Goal: Check status: Check status

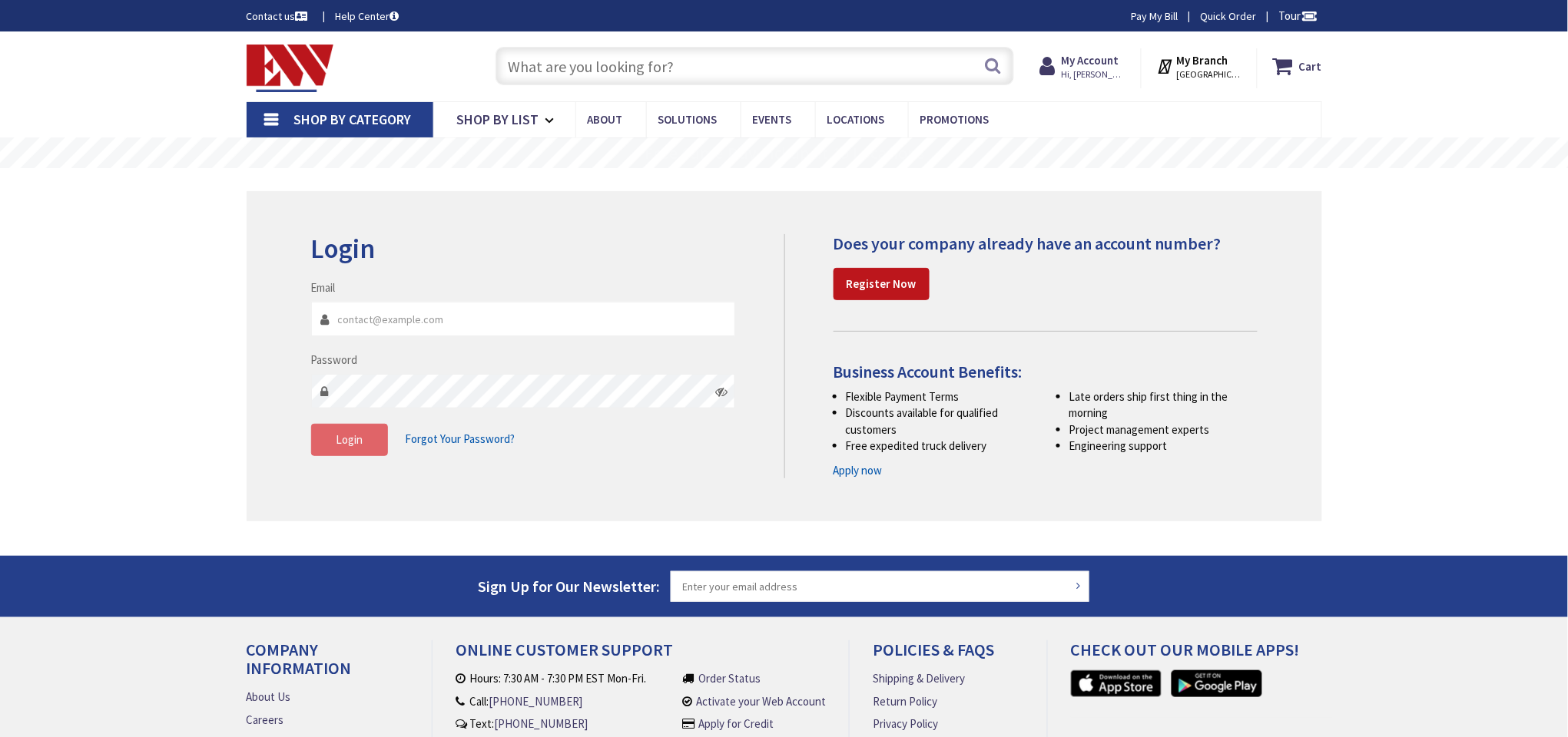
type input "[EMAIL_ADDRESS][DOMAIN_NAME]"
click at [380, 442] on button "Login" at bounding box center [350, 440] width 77 height 33
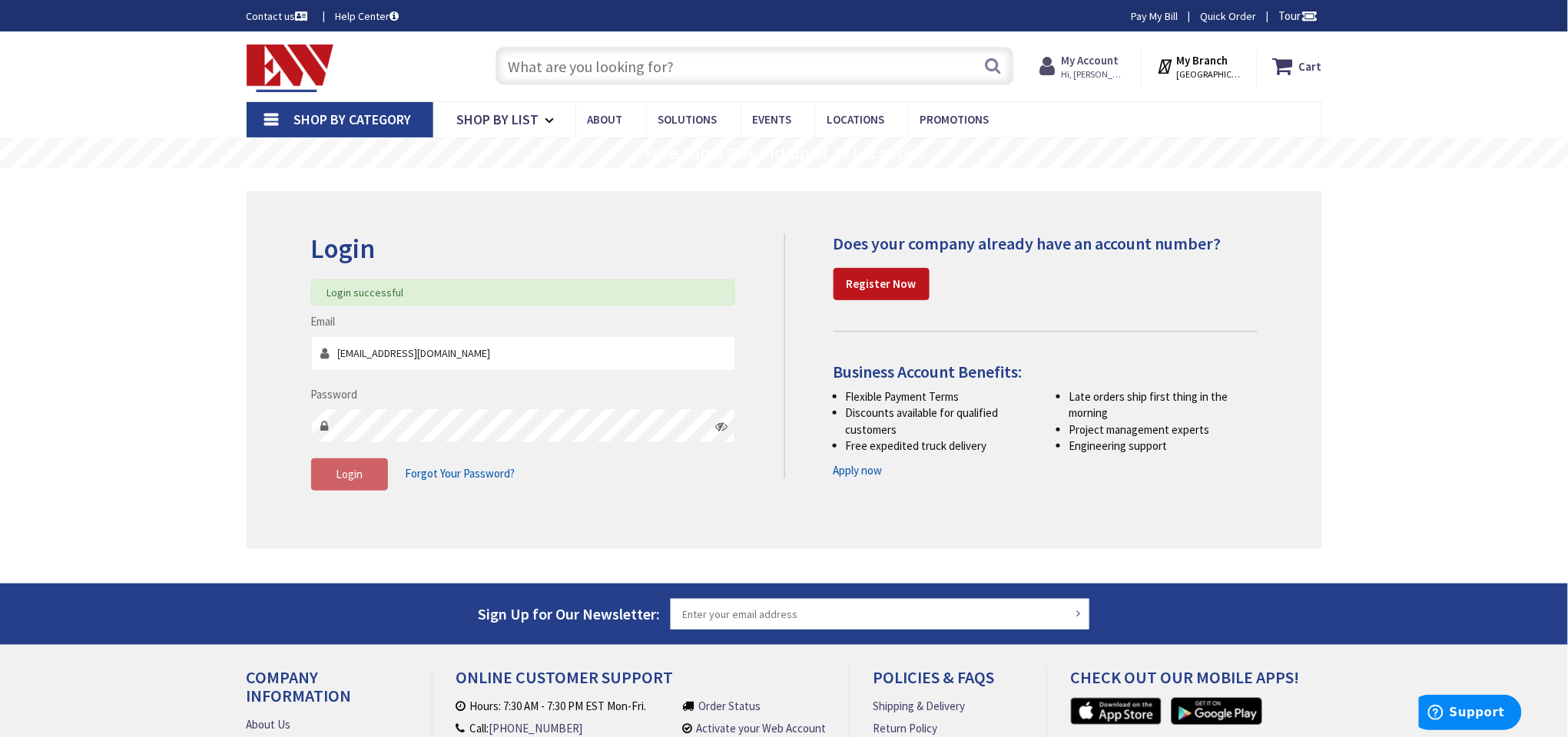
click at [1113, 56] on strong "My Account" at bounding box center [1090, 60] width 58 height 14
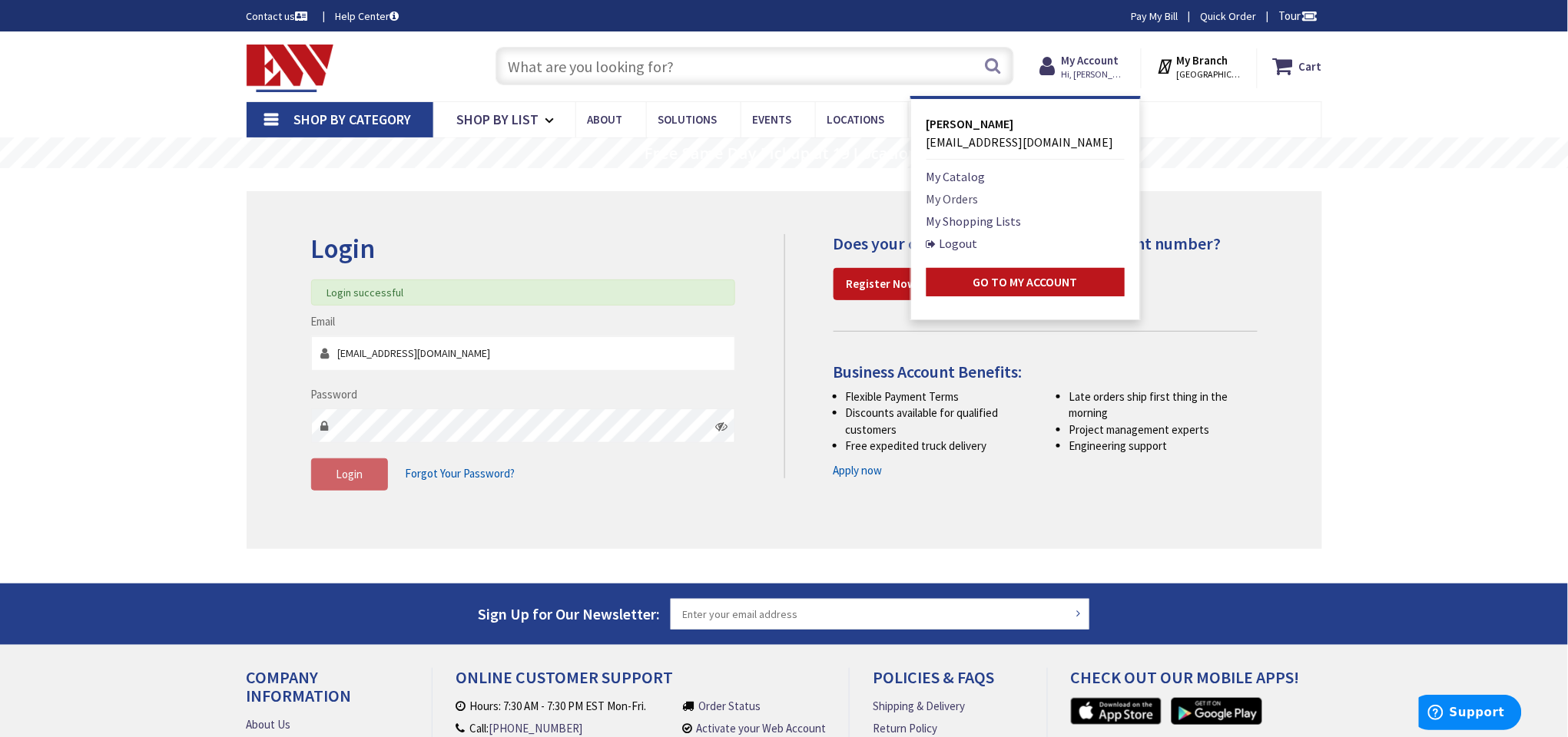
click at [965, 205] on link "My Orders" at bounding box center [953, 198] width 52 height 18
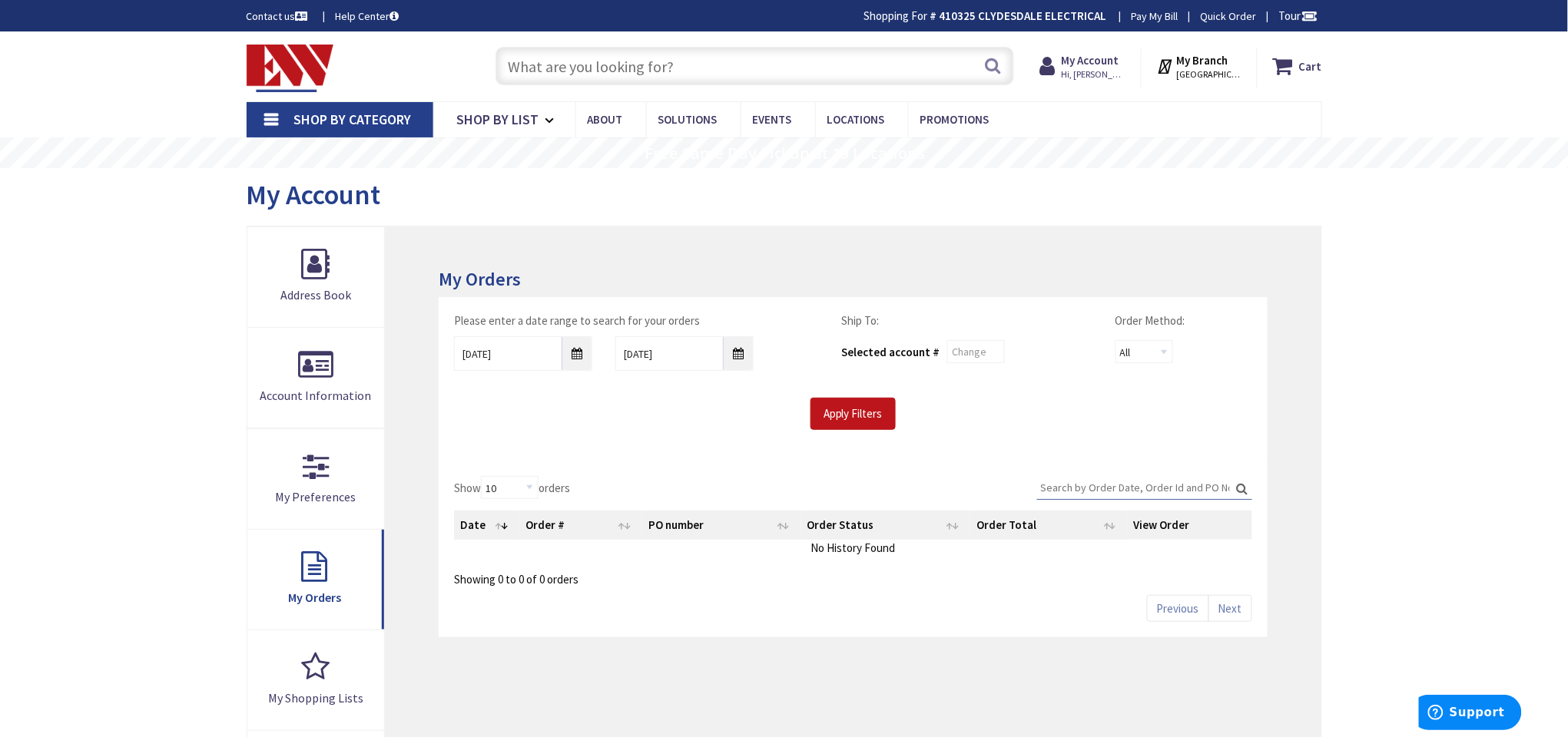
click at [872, 398] on div "Apply Filters" at bounding box center [853, 414] width 821 height 33
click at [852, 429] on input "Apply Filters" at bounding box center [853, 414] width 86 height 33
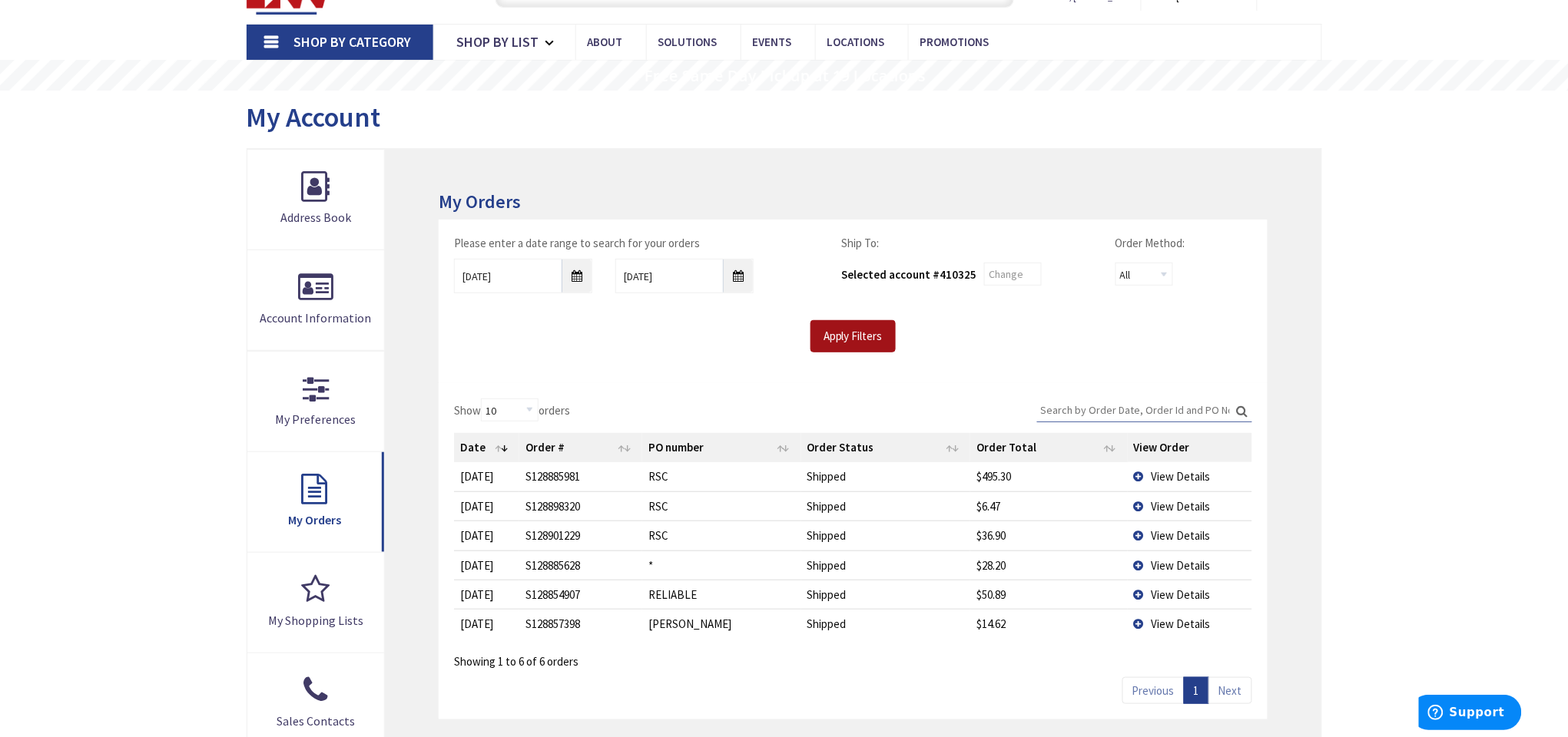
scroll to position [115, 0]
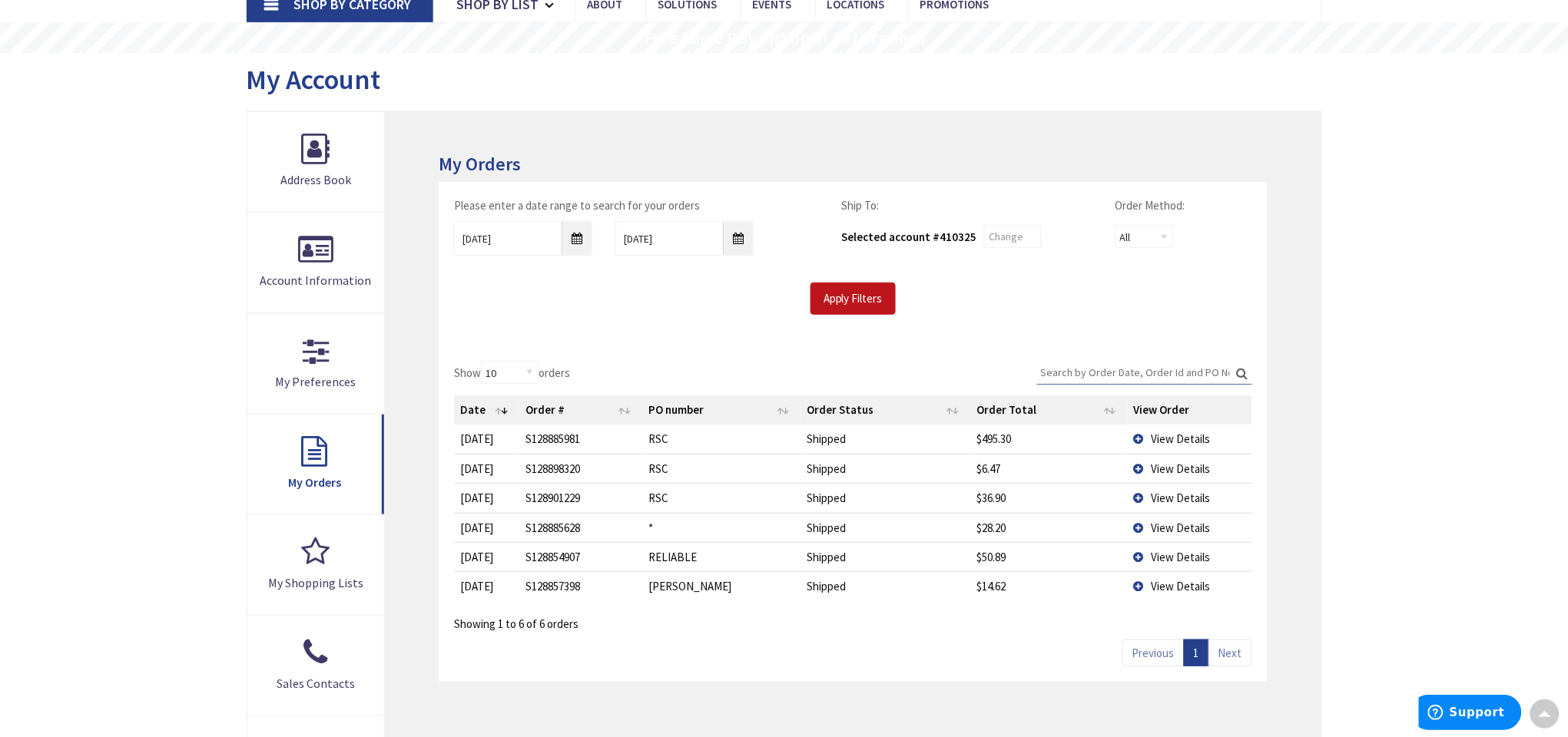
click at [1163, 432] on span "View Details" at bounding box center [1182, 438] width 60 height 14
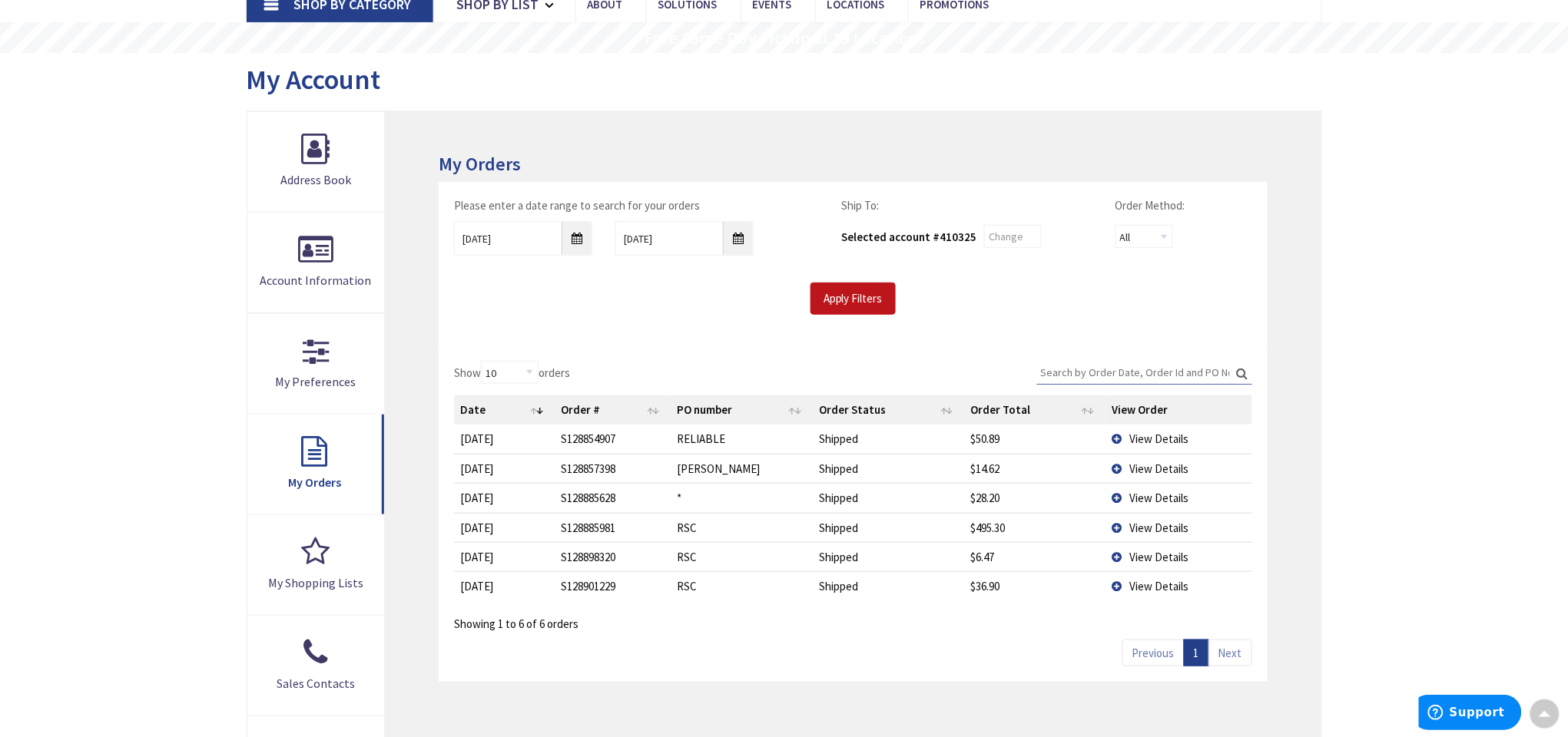
click at [1147, 528] on span "View Details" at bounding box center [1159, 528] width 60 height 14
click at [1116, 523] on td "View Details" at bounding box center [1179, 528] width 146 height 29
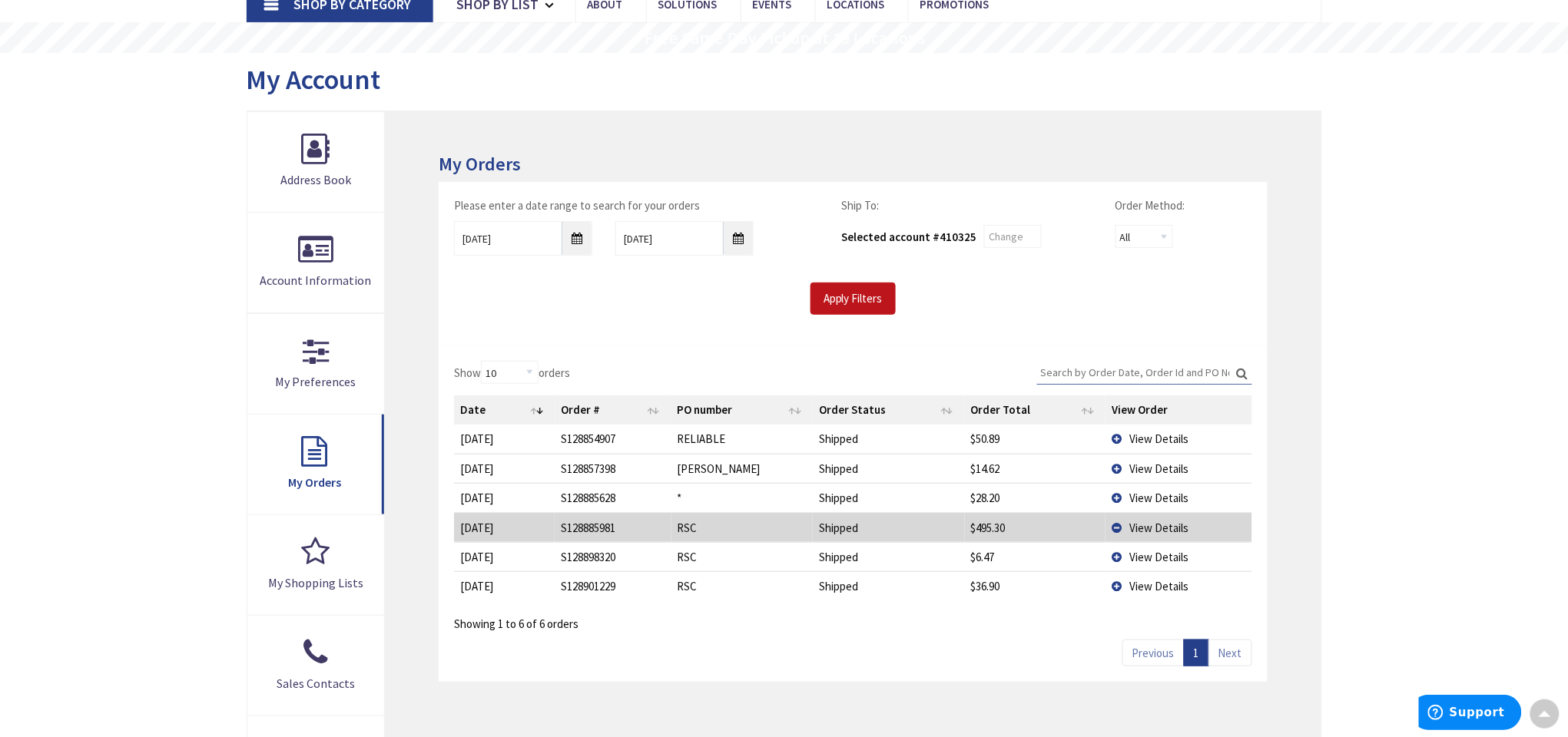
click at [1168, 516] on td "View Details" at bounding box center [1179, 528] width 146 height 29
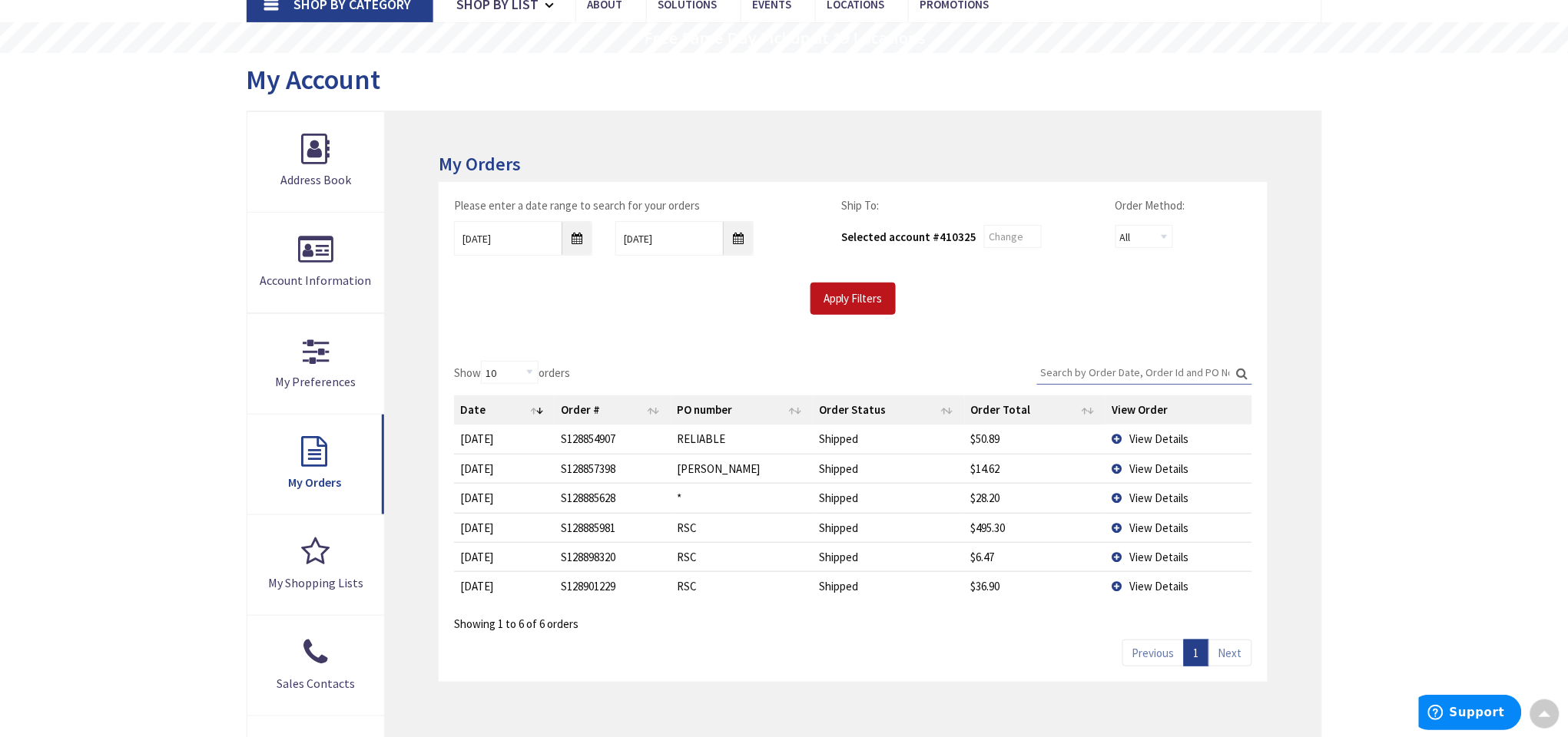
click at [1093, 523] on td "$495.30" at bounding box center [1035, 528] width 140 height 29
click at [1136, 528] on span "View Details" at bounding box center [1159, 528] width 60 height 14
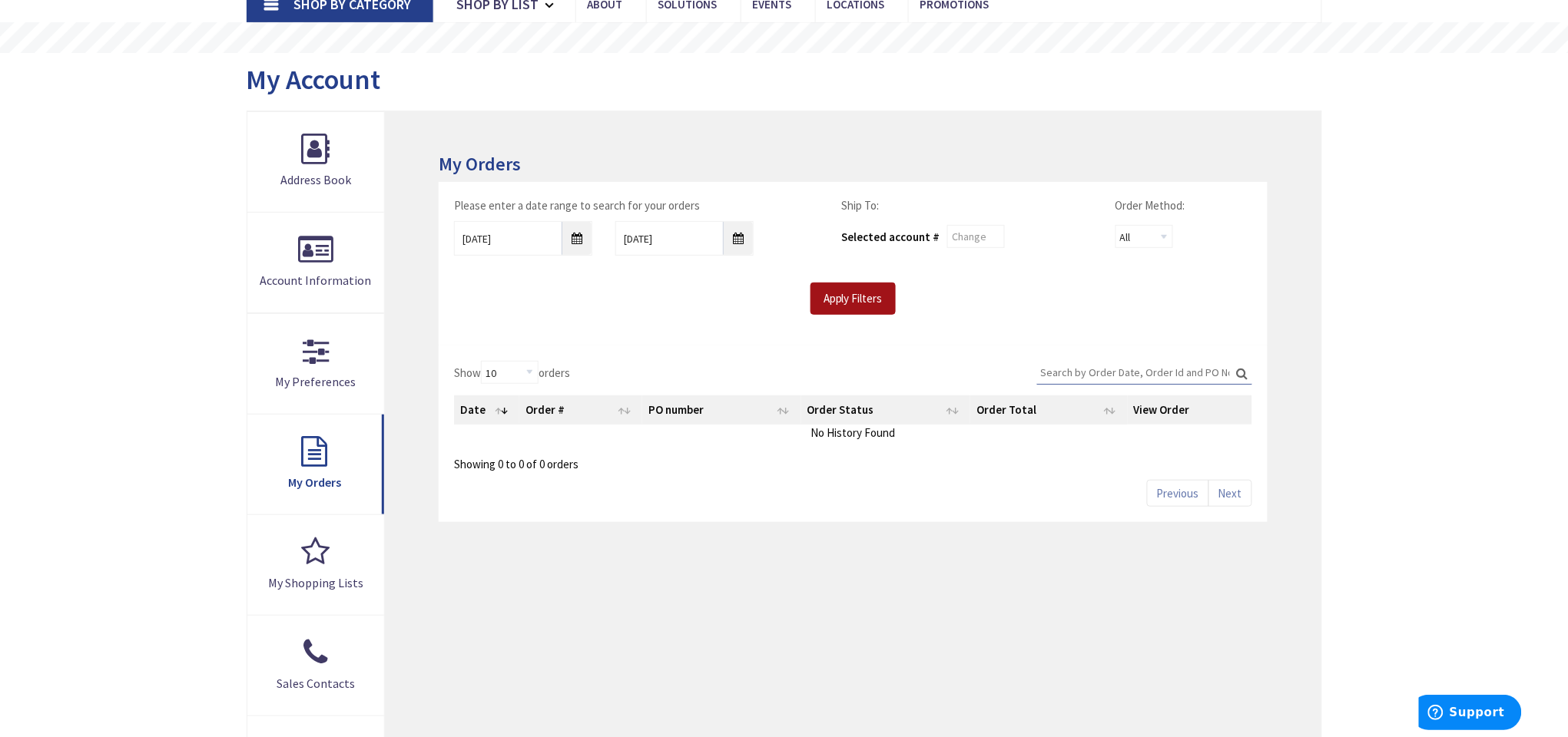
click at [851, 307] on input "Apply Filters" at bounding box center [853, 299] width 86 height 33
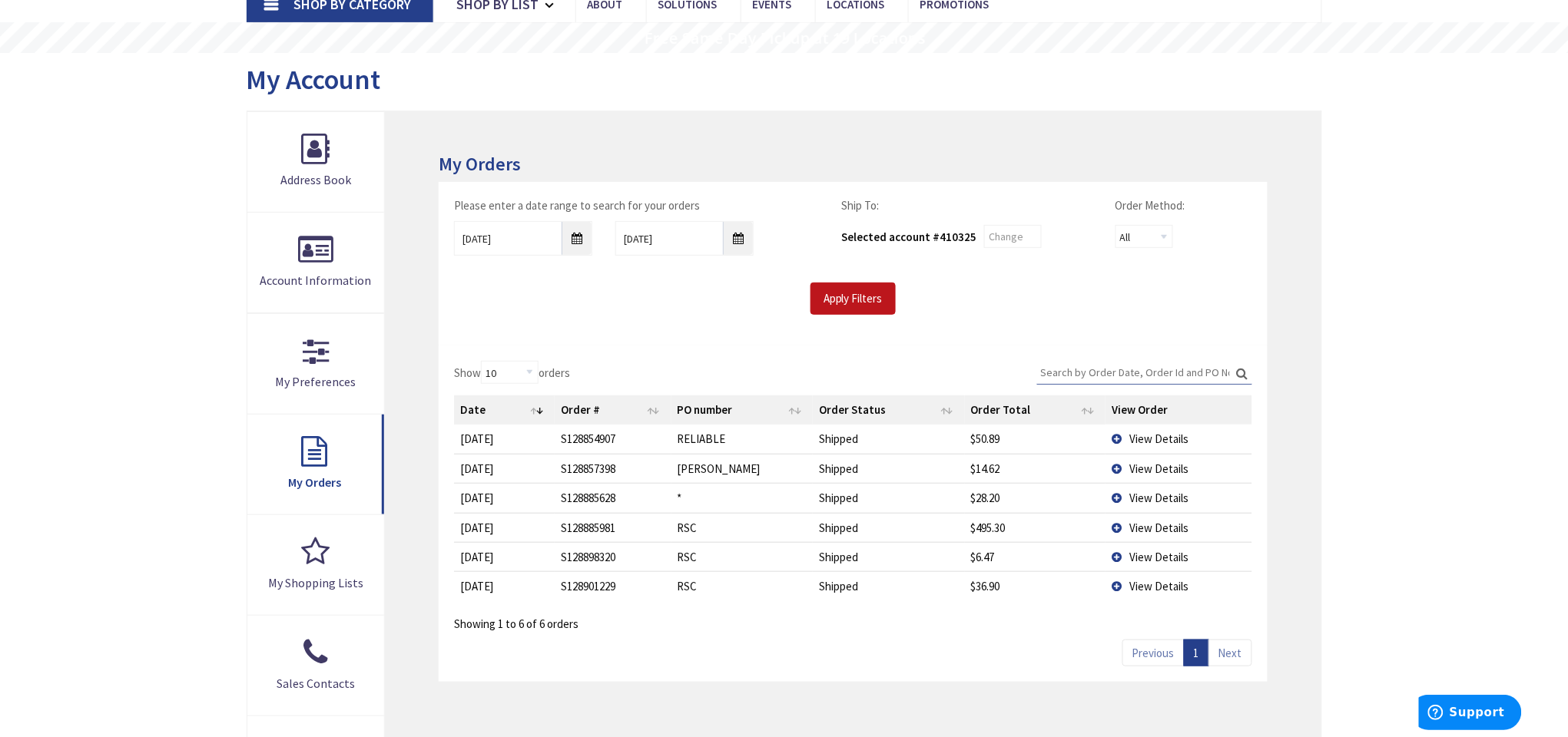
click at [1170, 522] on span "View Details" at bounding box center [1159, 528] width 60 height 14
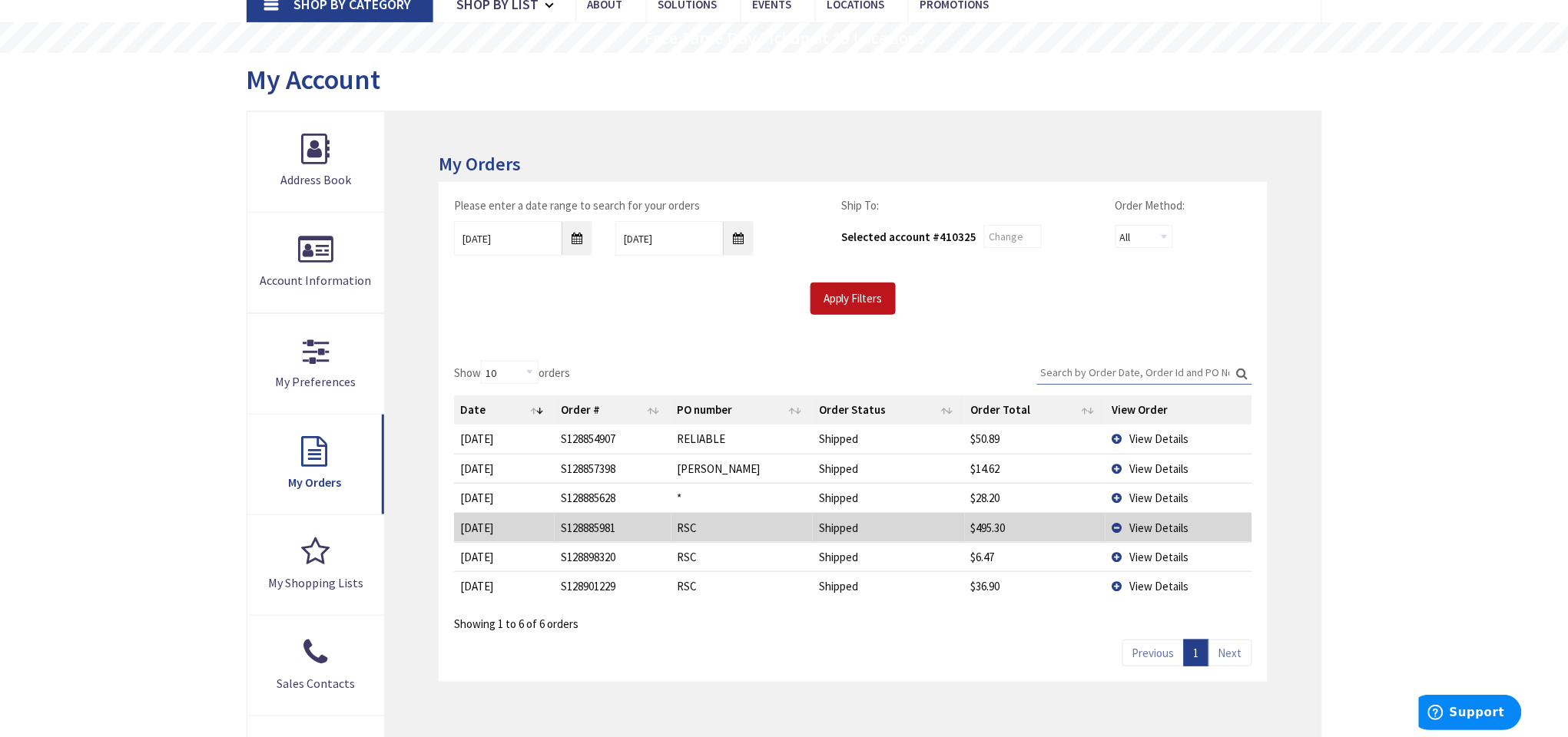
click at [1137, 530] on span "View Details" at bounding box center [1159, 528] width 60 height 14
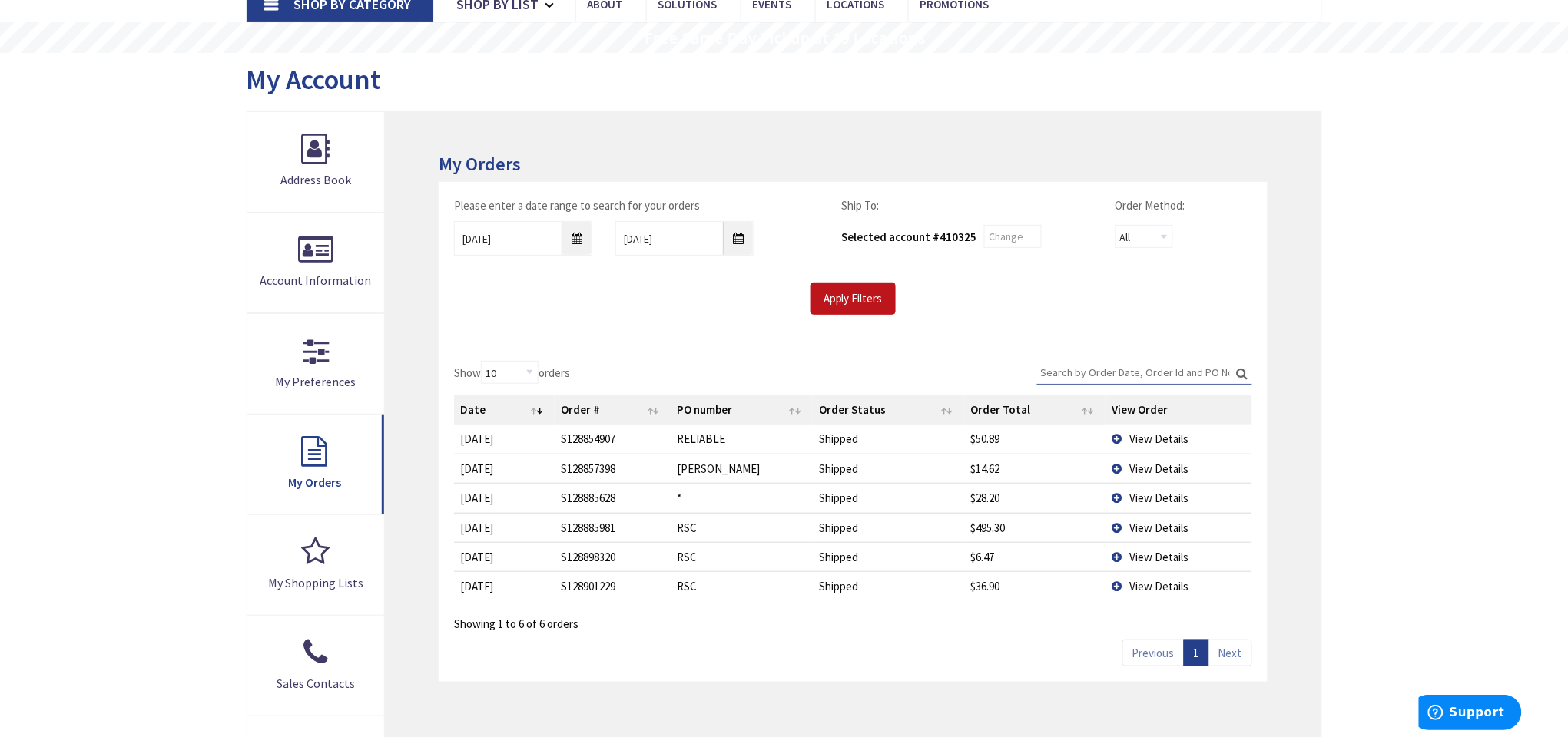
click at [1111, 523] on td "View Details" at bounding box center [1179, 528] width 146 height 29
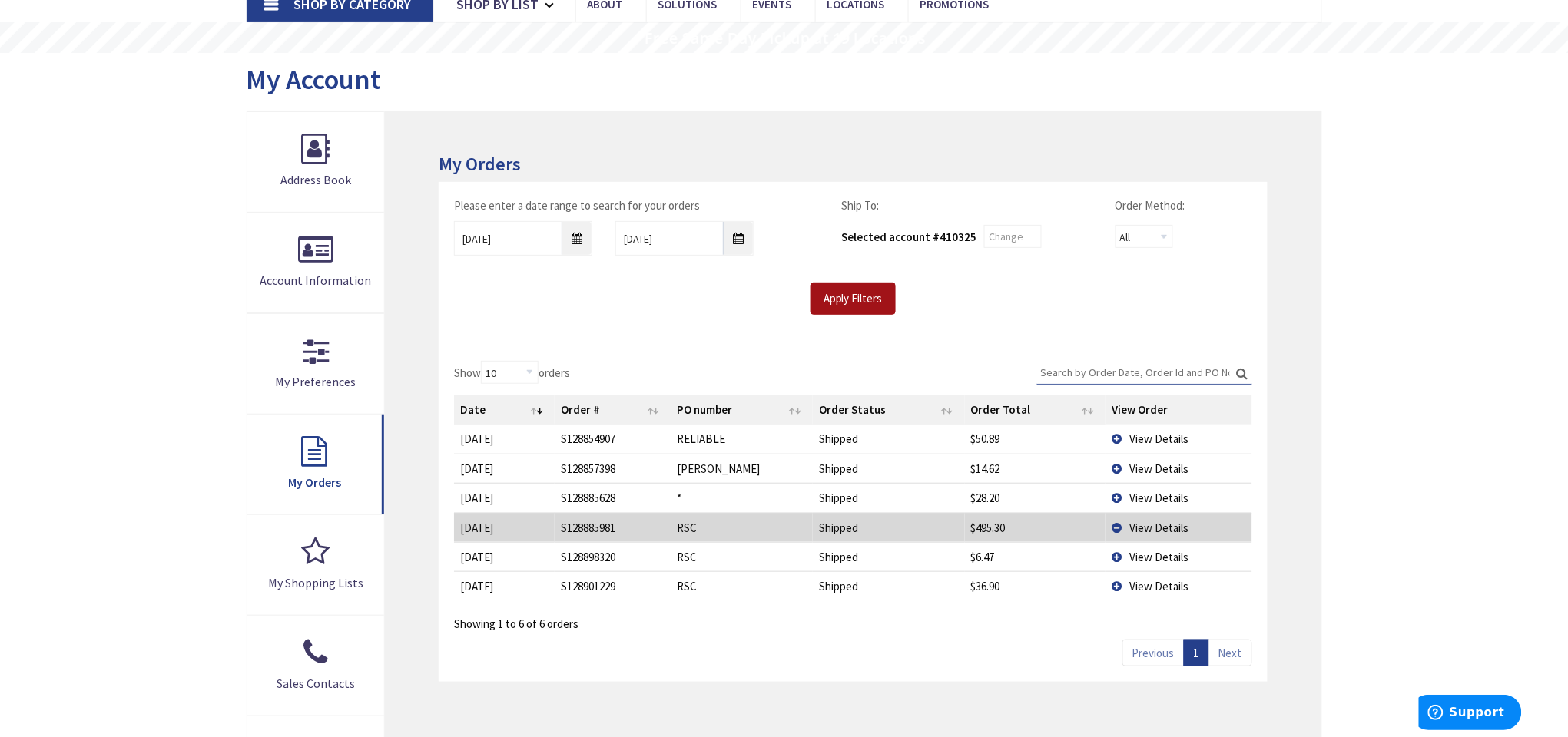
click at [883, 295] on input "Apply Filters" at bounding box center [853, 299] width 86 height 33
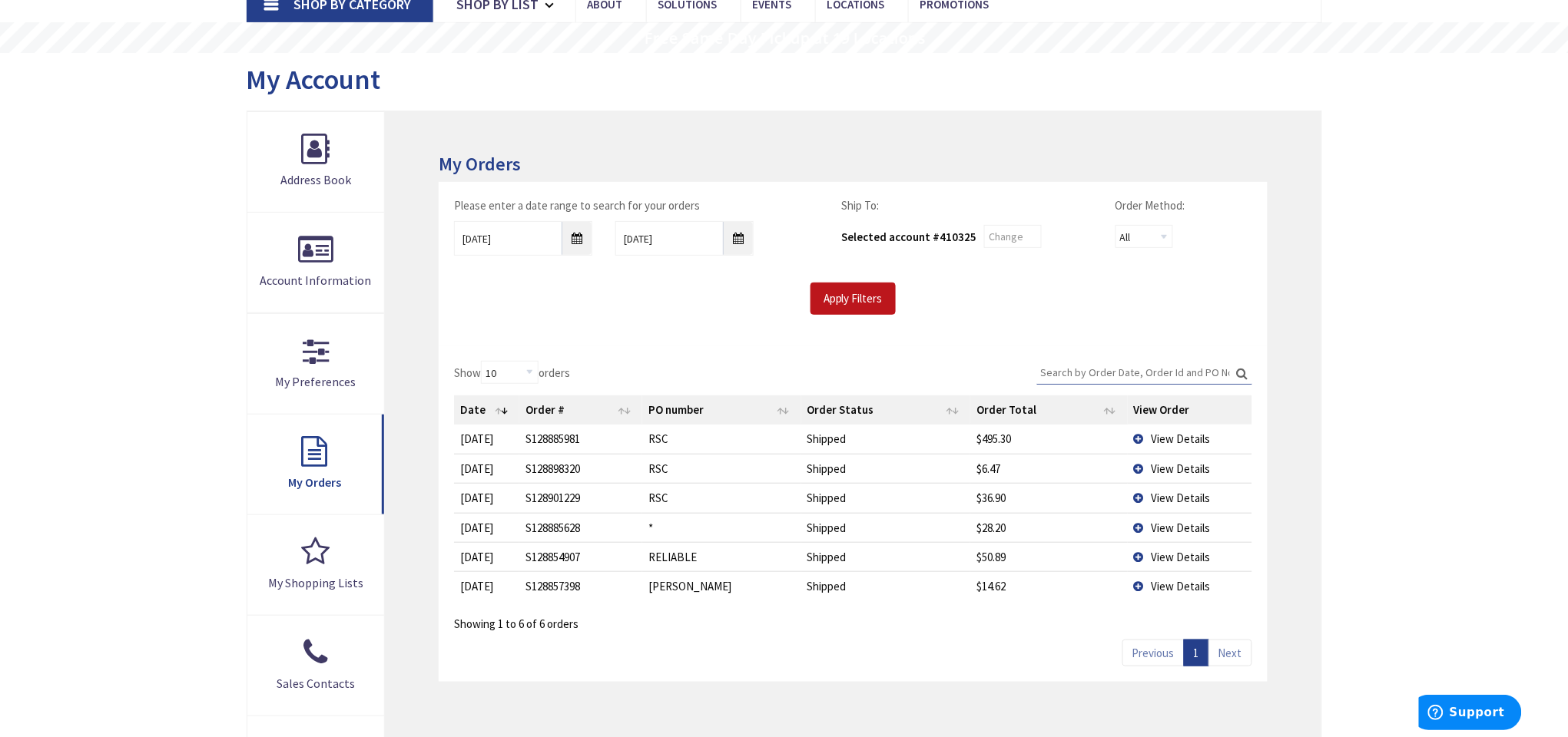
click at [1172, 437] on span "View Details" at bounding box center [1182, 438] width 60 height 14
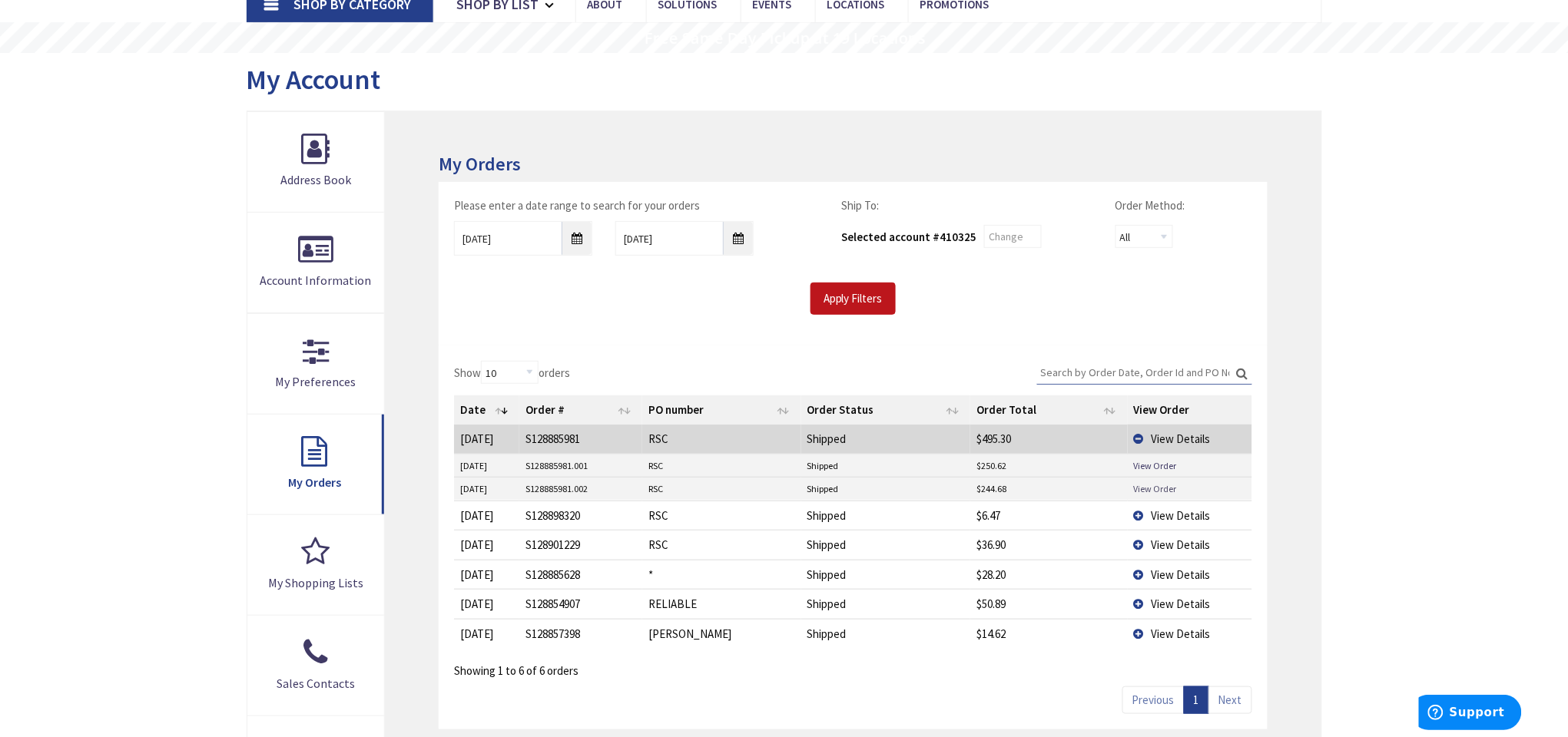
click at [1166, 488] on link "View Order" at bounding box center [1156, 489] width 43 height 13
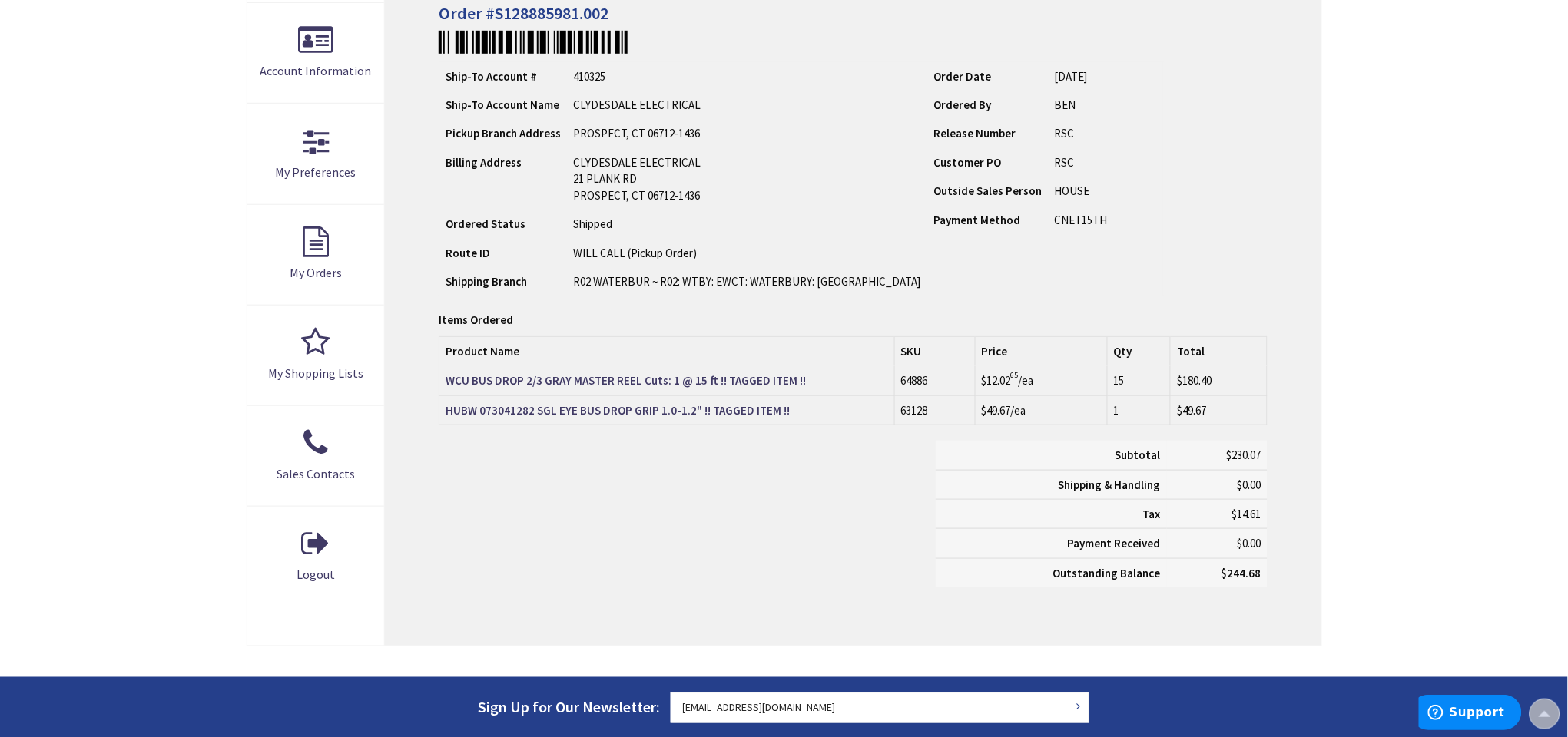
scroll to position [346, 0]
